Goal: Information Seeking & Learning: Learn about a topic

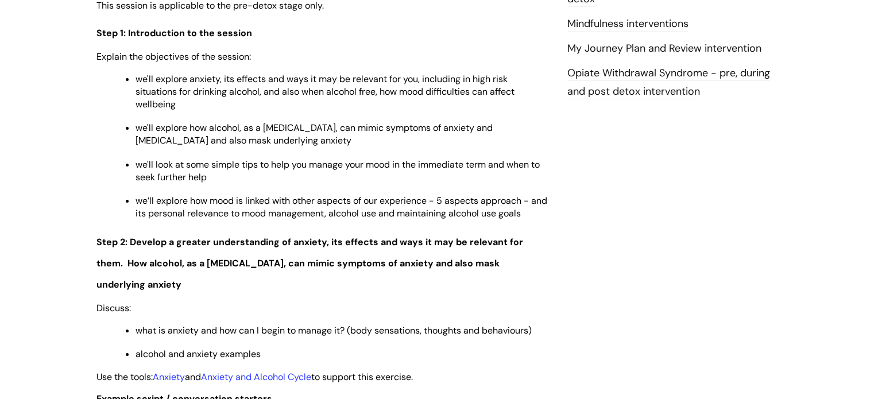
click at [518, 176] on span "we'll look at some simple tips to help you manage your mood in the immediate te…" at bounding box center [337, 170] width 404 height 25
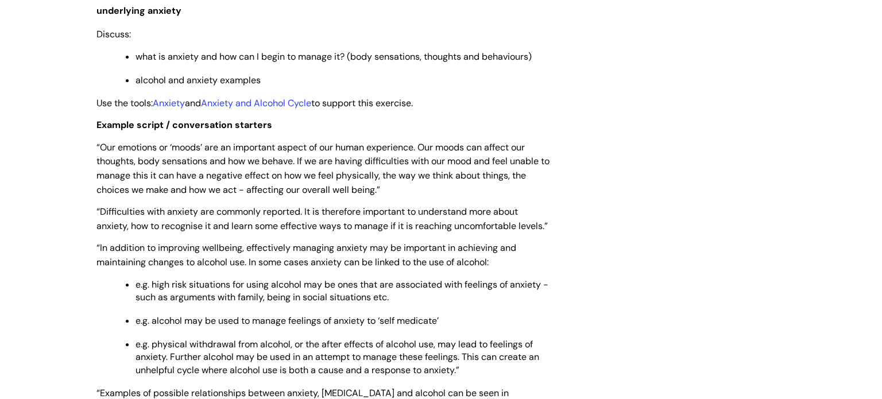
scroll to position [1631, 0]
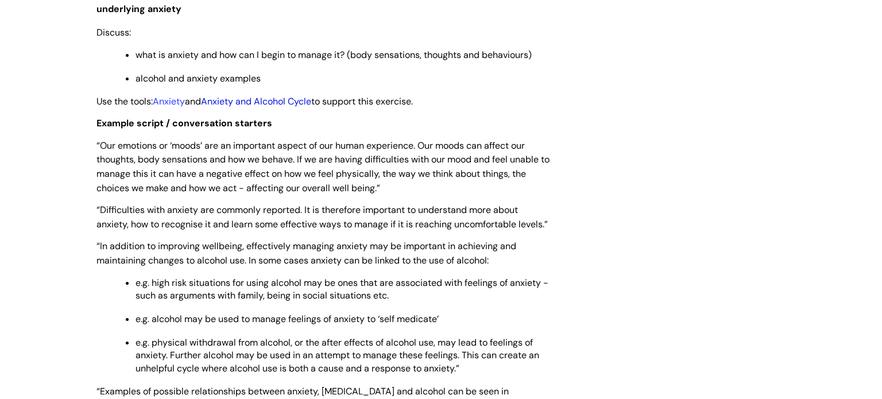
click at [287, 95] on link "Anxiety and Alcohol Cycle" at bounding box center [256, 101] width 110 height 12
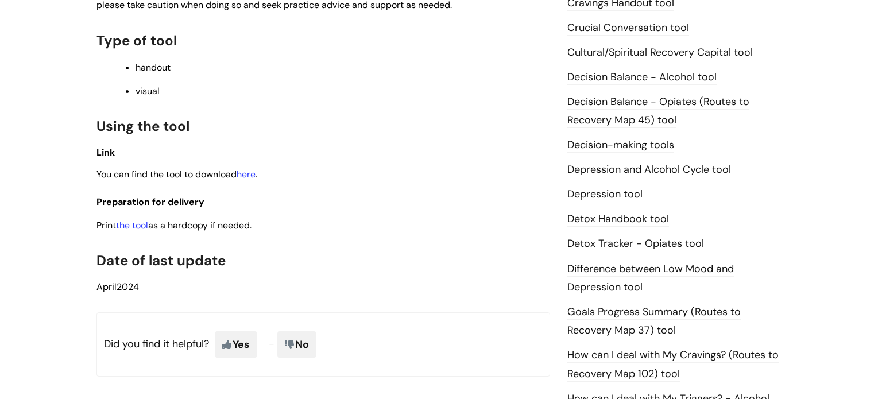
scroll to position [505, 0]
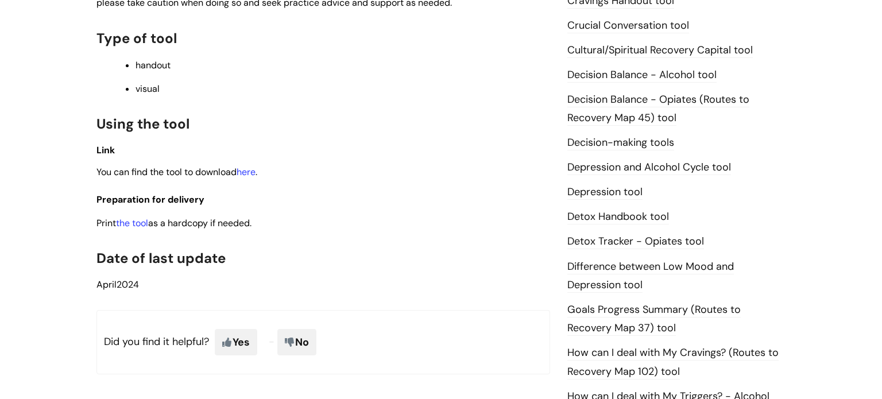
click at [580, 270] on link "Difference between Low Mood and Depression tool" at bounding box center [650, 276] width 166 height 33
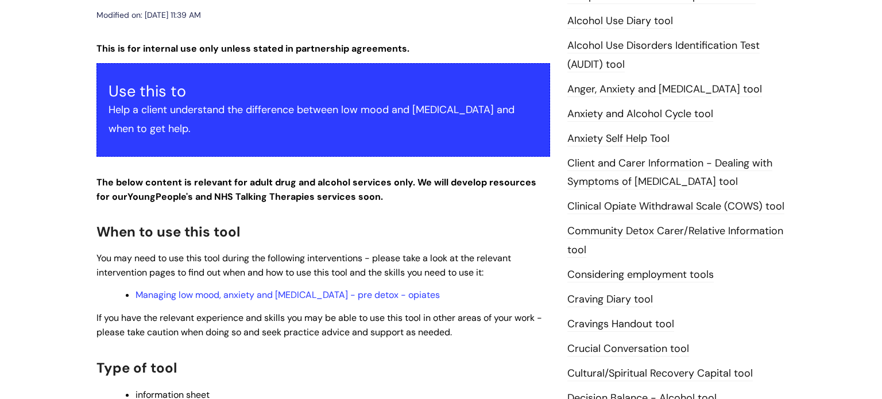
scroll to position [230, 0]
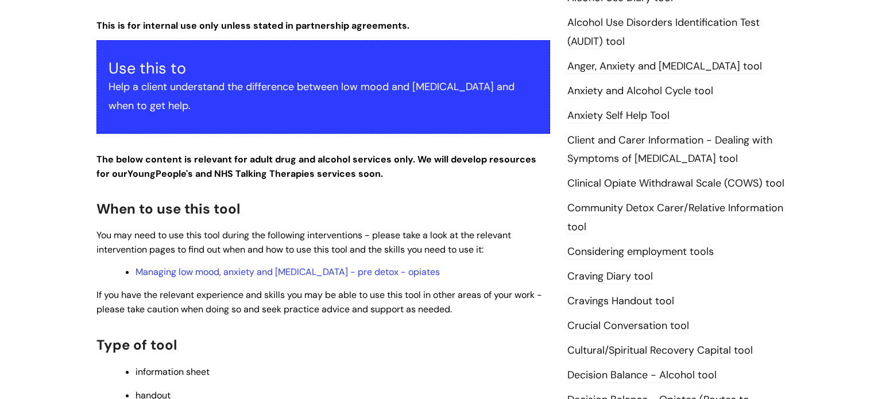
click at [614, 272] on link "Craving Diary tool" at bounding box center [610, 276] width 86 height 15
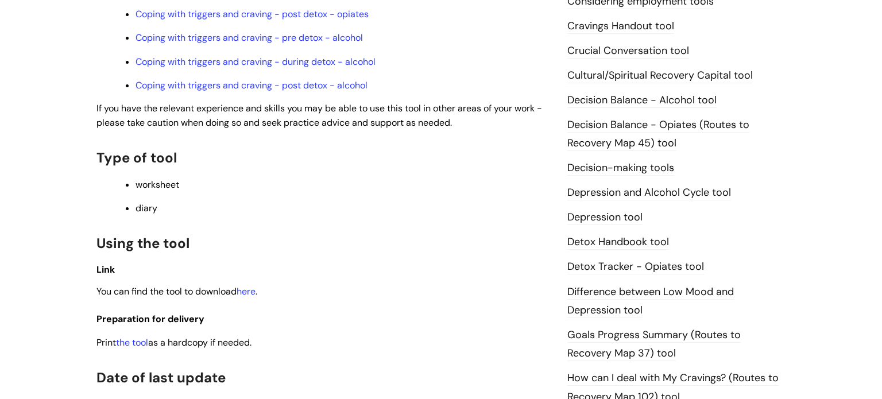
scroll to position [482, 0]
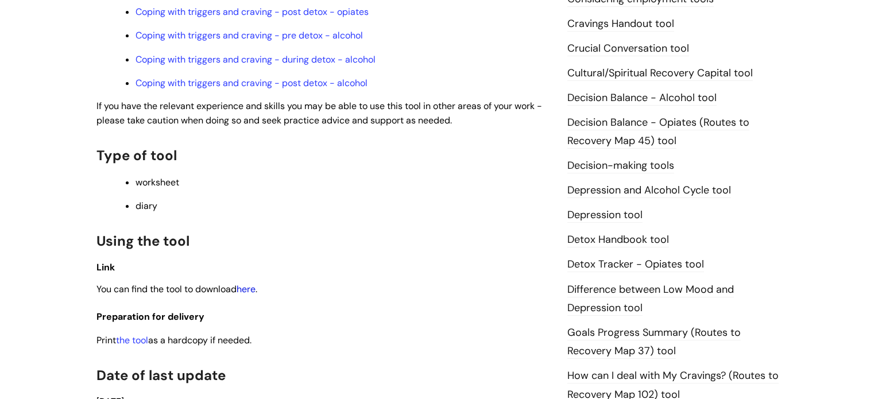
click at [241, 295] on link "here" at bounding box center [246, 289] width 19 height 12
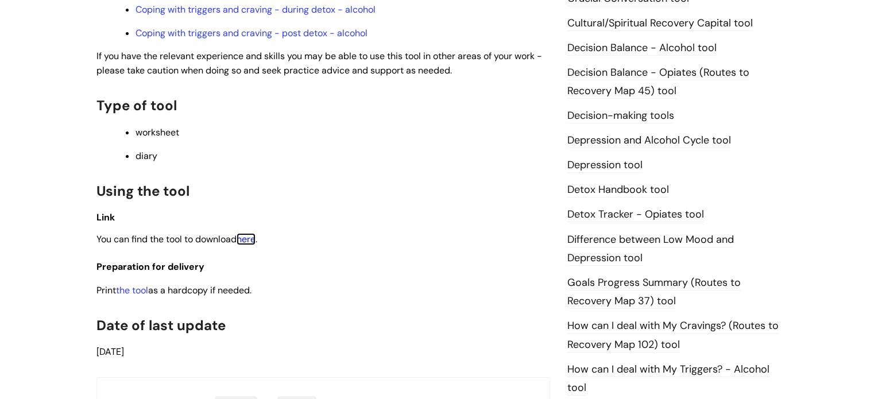
scroll to position [551, 0]
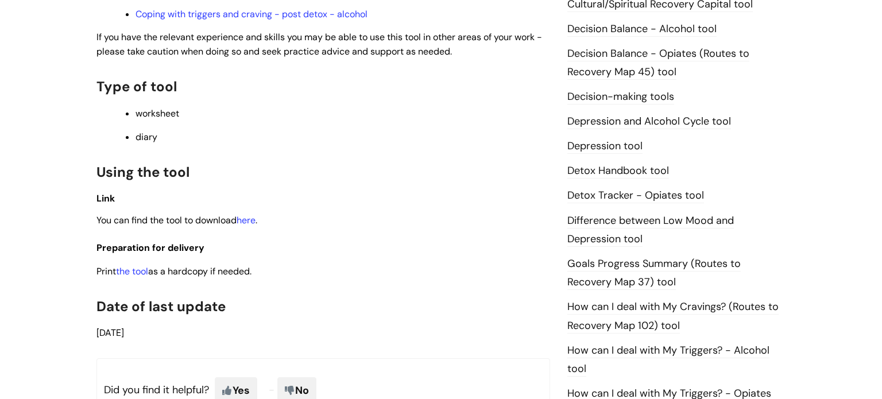
click at [603, 320] on link "How can I deal with My Cravings? (Routes to Recovery Map 102) tool" at bounding box center [672, 316] width 211 height 33
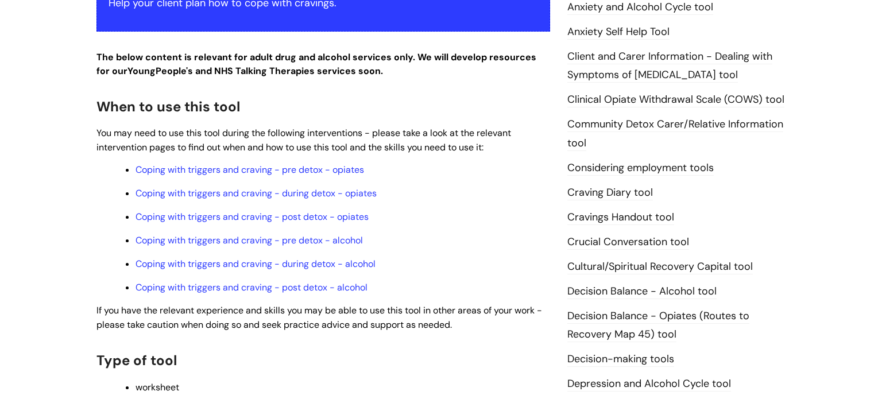
scroll to position [344, 0]
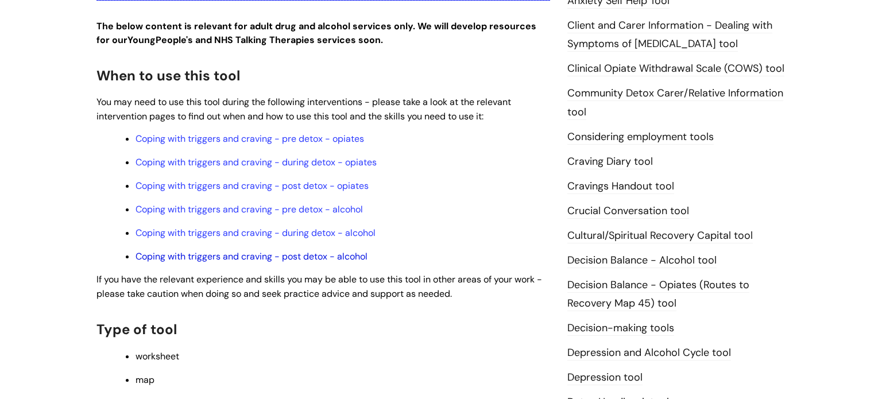
click at [293, 262] on link "Coping with triggers and craving - post detox - alcohol" at bounding box center [251, 256] width 232 height 12
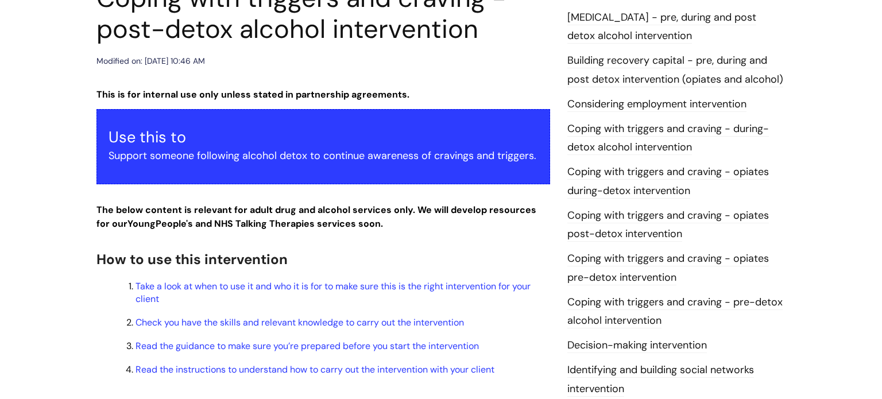
scroll to position [184, 0]
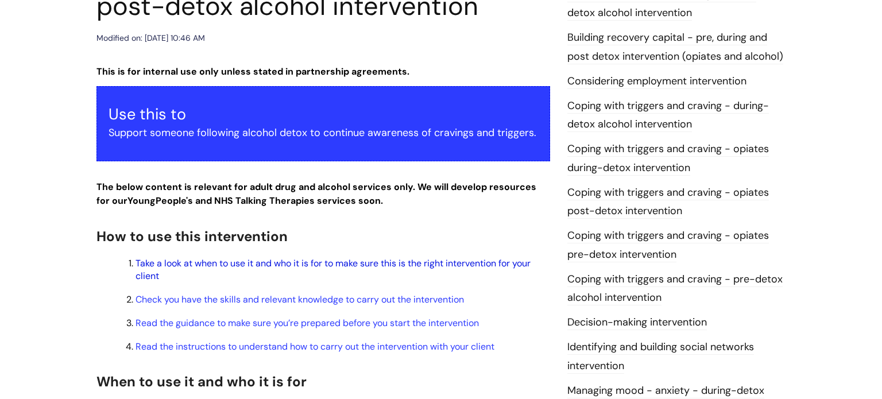
click at [268, 265] on link "Take a look at when to use it and who it is for to make sure this is the right …" at bounding box center [332, 269] width 395 height 25
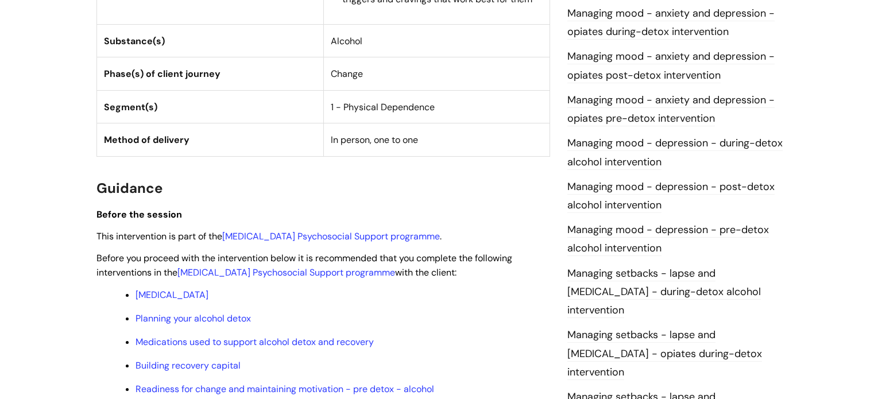
scroll to position [693, 0]
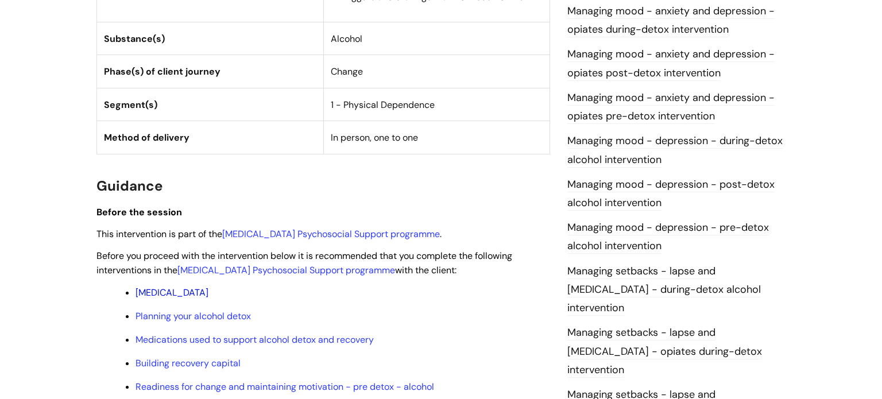
click at [208, 296] on link "Alcohol Withdrawal Syndrome" at bounding box center [171, 292] width 73 height 12
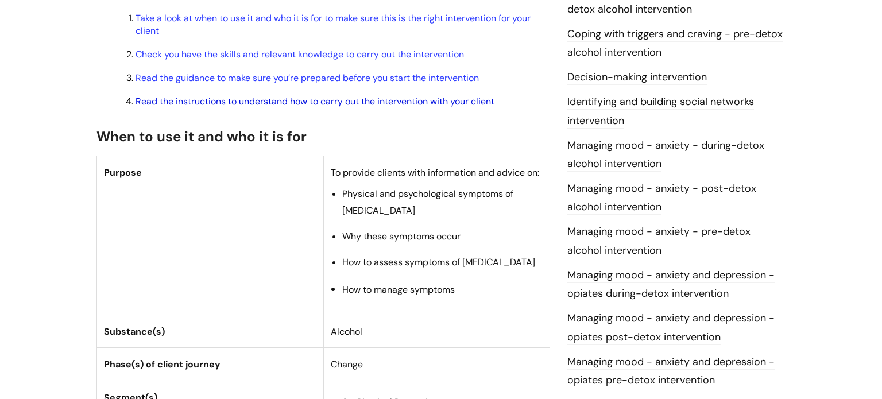
scroll to position [367, 0]
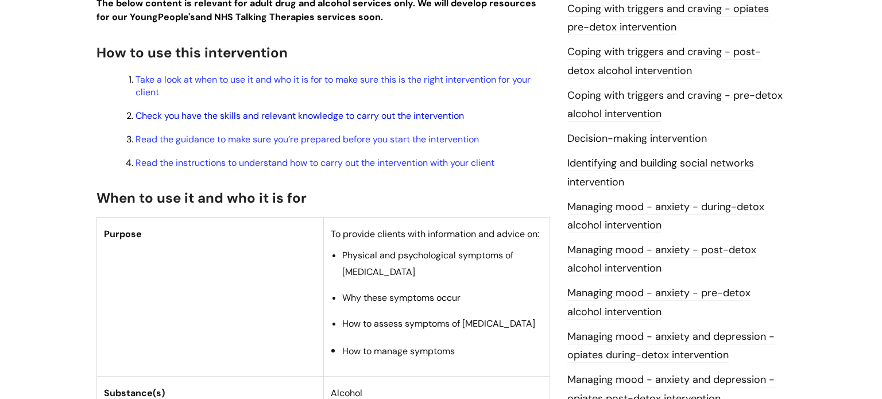
click at [246, 122] on link "Check you have the skills and relevant knowledge to carry out the intervention" at bounding box center [299, 116] width 328 height 12
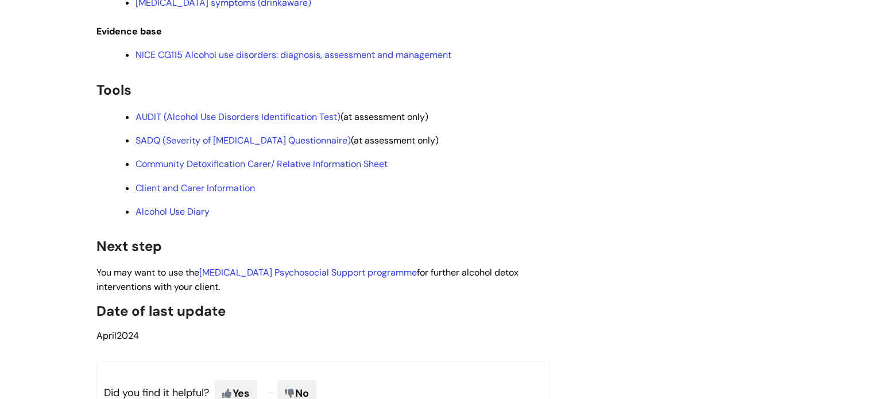
scroll to position [3169, 0]
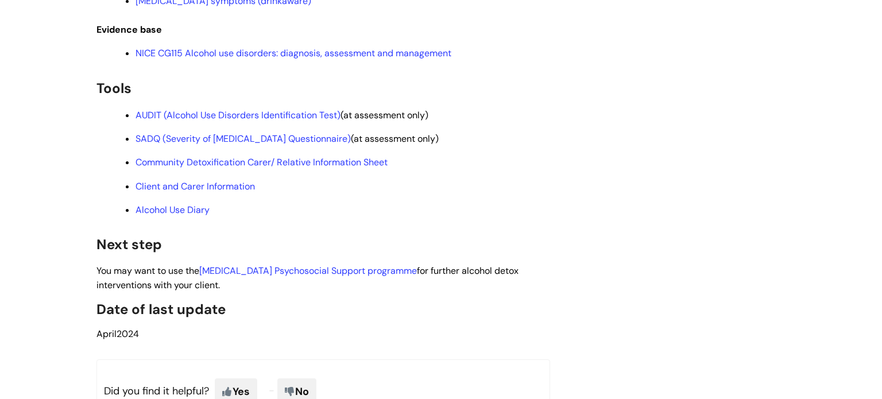
click at [215, 60] on li "NICE CG115 Alcohol use disorders: diagnosis, assessment and management" at bounding box center [342, 52] width 415 height 14
click at [215, 59] on link "NICE CG115 Alcohol use disorders: diagnosis, assessment and management" at bounding box center [293, 53] width 316 height 12
click at [307, 145] on link "SADQ (Severity of Alcohol Dependence Questionnaire)" at bounding box center [242, 139] width 215 height 12
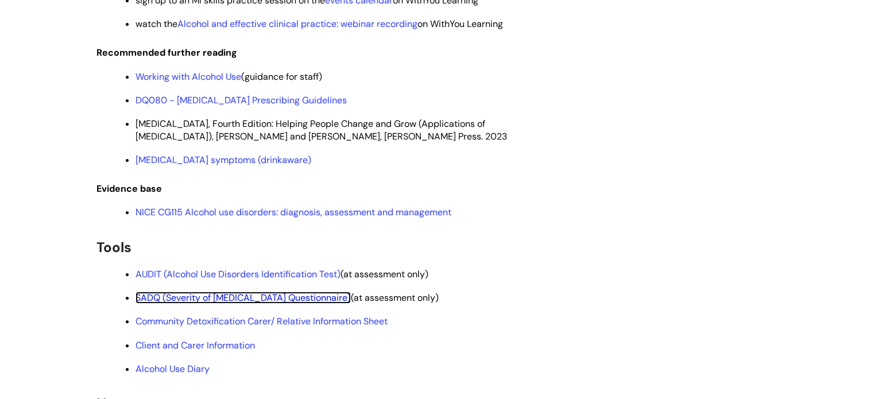
scroll to position [3008, 0]
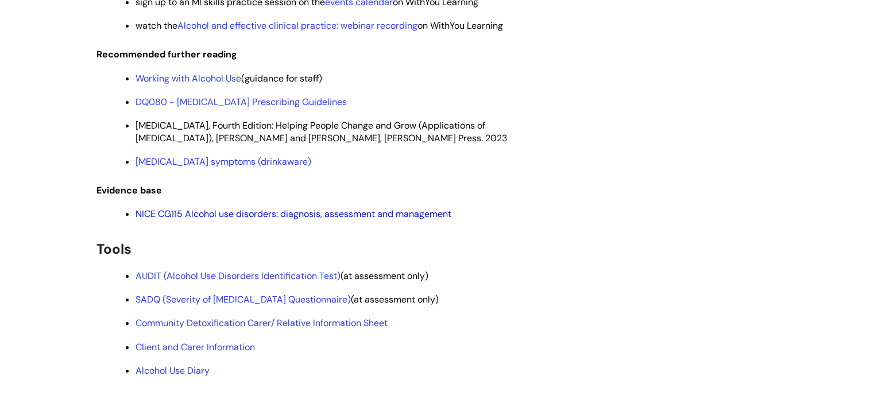
click at [226, 220] on link "NICE CG115 Alcohol use disorders: diagnosis, assessment and management" at bounding box center [293, 214] width 316 height 12
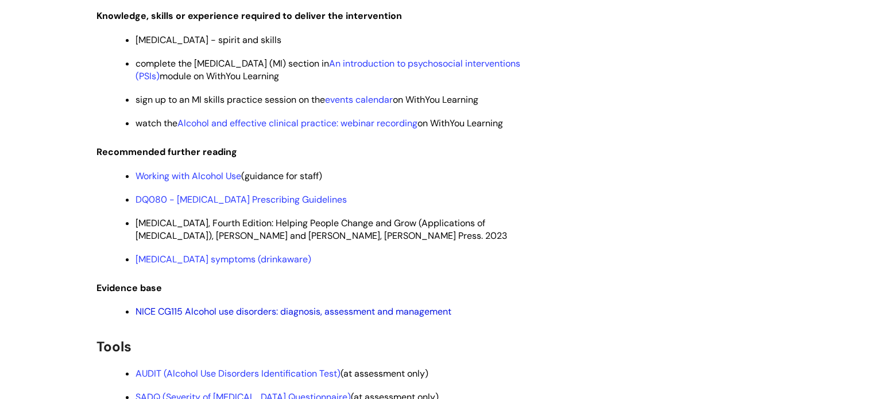
scroll to position [2893, 0]
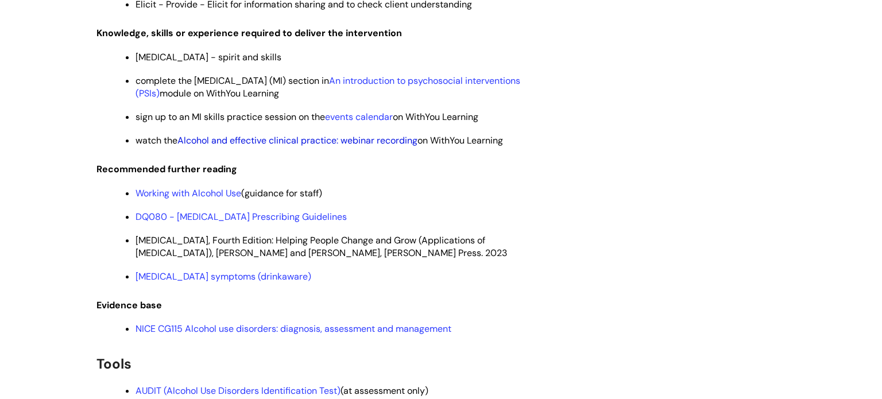
click at [344, 146] on link "Alcohol and effective clinical practice: webinar recording" at bounding box center [297, 140] width 240 height 12
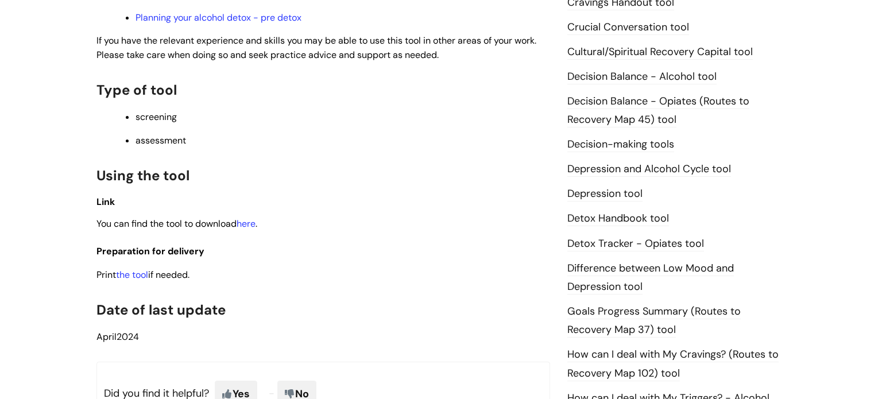
scroll to position [551, 0]
